Goal: Check status: Check status

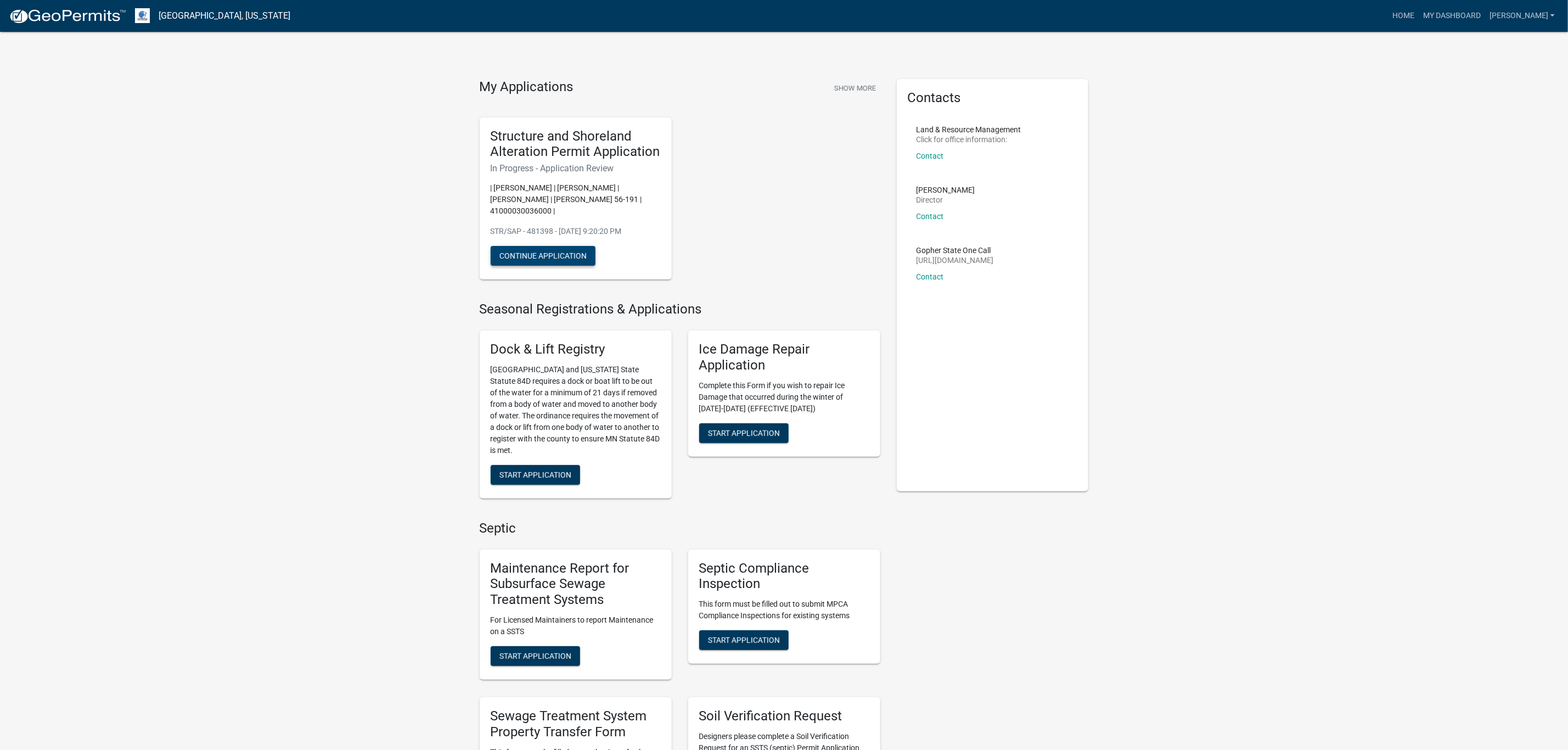
click at [575, 246] on button "Continue Application" at bounding box center [544, 255] width 105 height 20
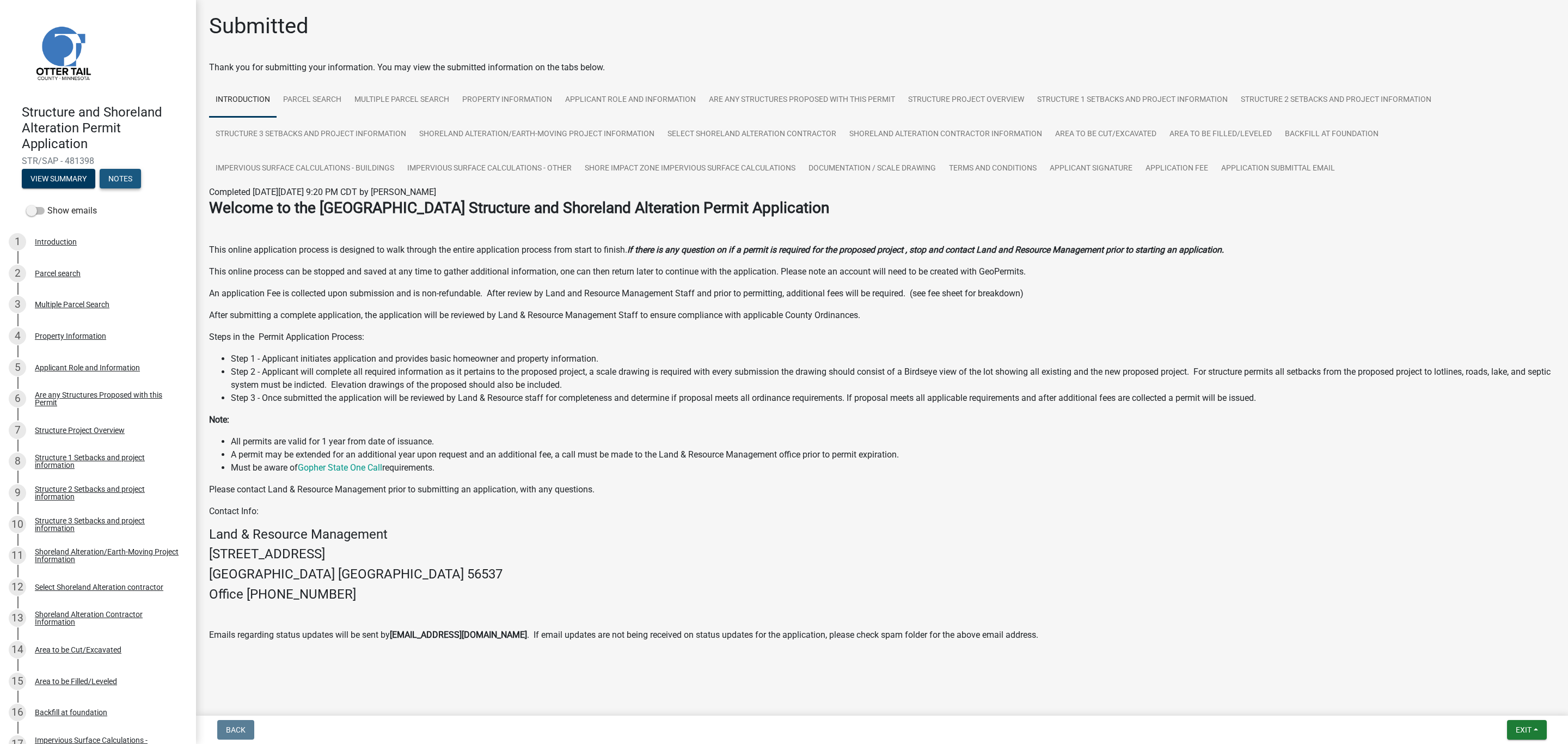
click at [131, 172] on button "Notes" at bounding box center [120, 178] width 41 height 19
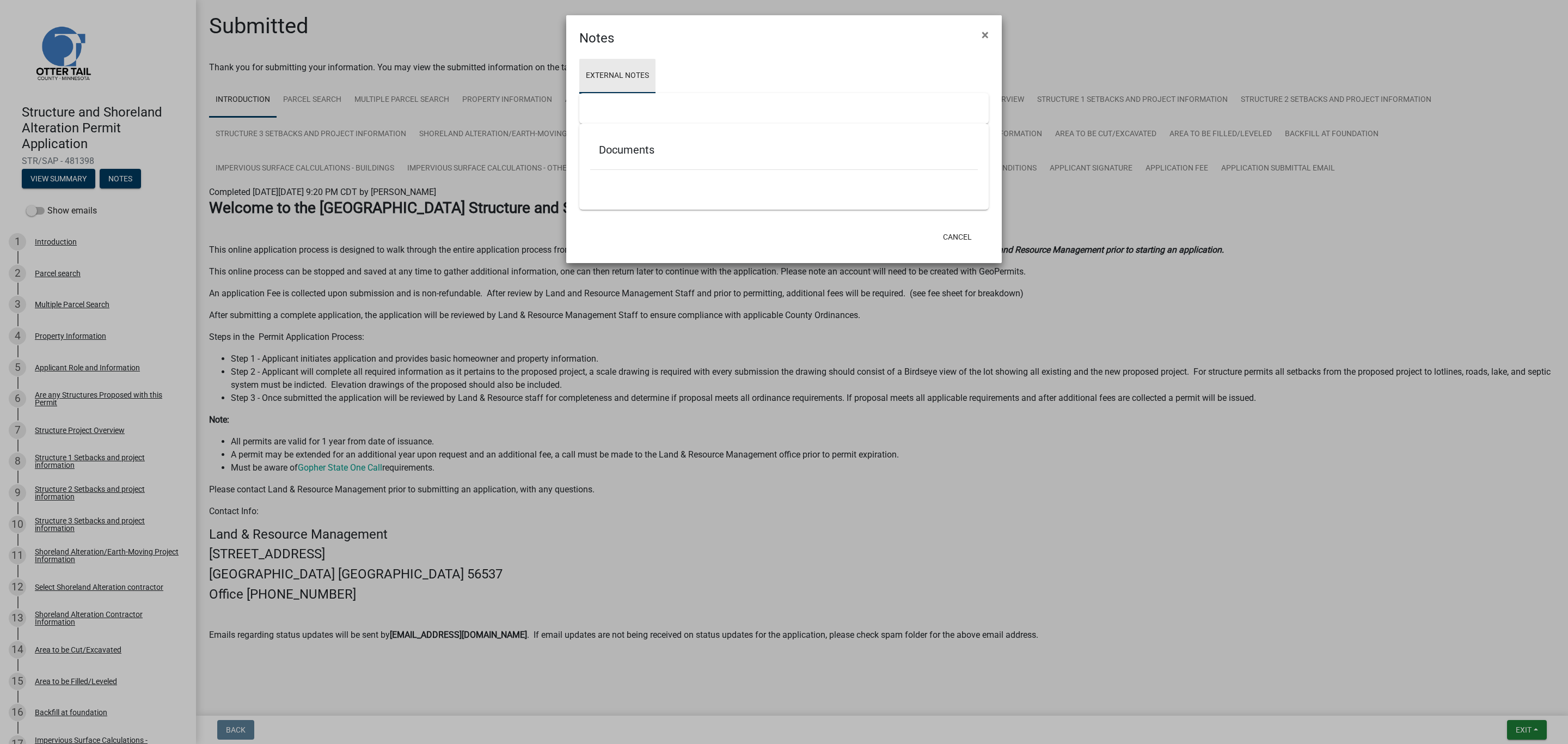
click at [618, 69] on link "External Notes" at bounding box center [617, 76] width 76 height 35
click at [982, 31] on span "×" at bounding box center [985, 35] width 7 height 15
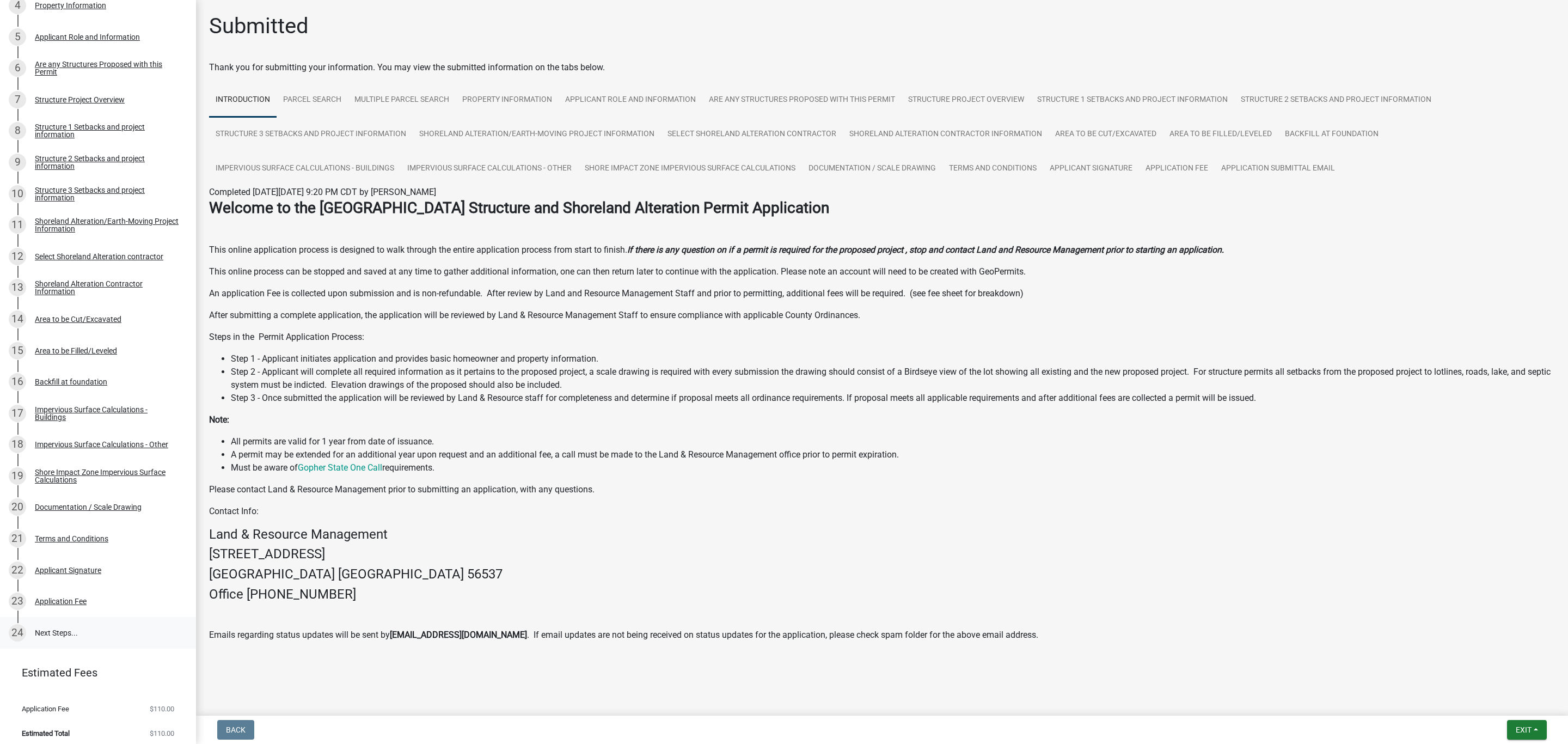
scroll to position [336, 0]
click at [63, 598] on div "Application Fee" at bounding box center [60, 596] width 51 height 7
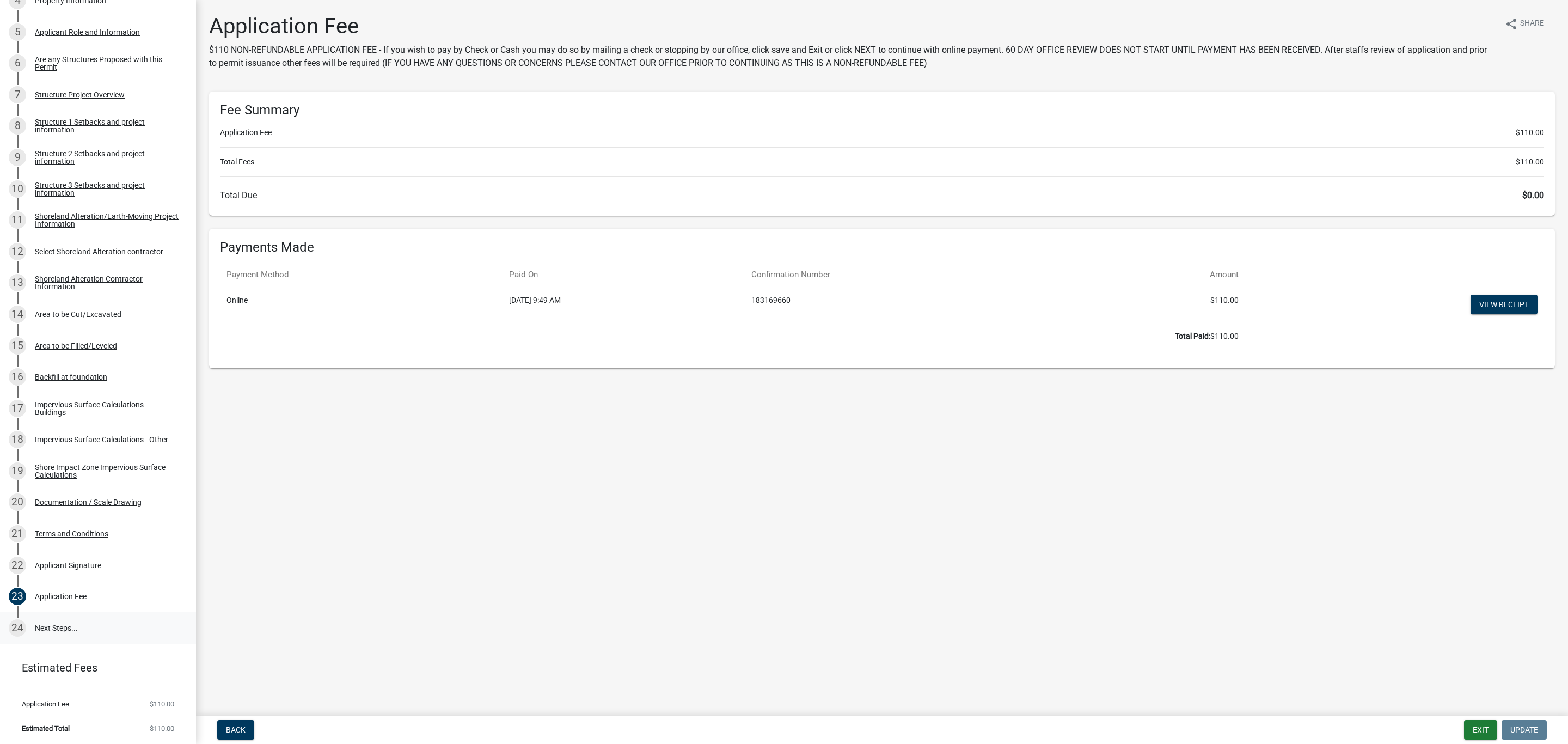
click at [55, 628] on link "24 Next Steps..." at bounding box center [98, 628] width 196 height 31
click at [29, 620] on link "24 Next Steps..." at bounding box center [98, 628] width 196 height 31
click at [31, 623] on link "24 Next Steps..." at bounding box center [98, 628] width 196 height 31
